Goal: Find specific page/section: Find specific page/section

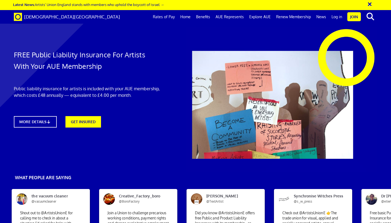
scroll to position [0, 3]
click at [336, 17] on link "Log in" at bounding box center [337, 17] width 16 height 14
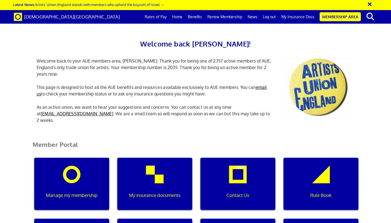
scroll to position [43, 0]
click at [157, 157] on div "My insurance documents" at bounding box center [154, 183] width 75 height 52
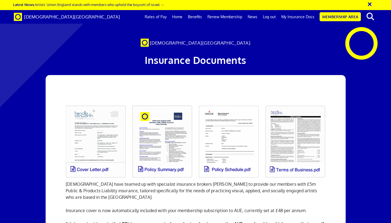
scroll to position [0, 3]
click at [108, 170] on link at bounding box center [95, 141] width 67 height 78
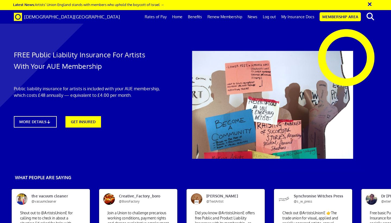
scroll to position [0, 3]
